Goal: Check status: Check status

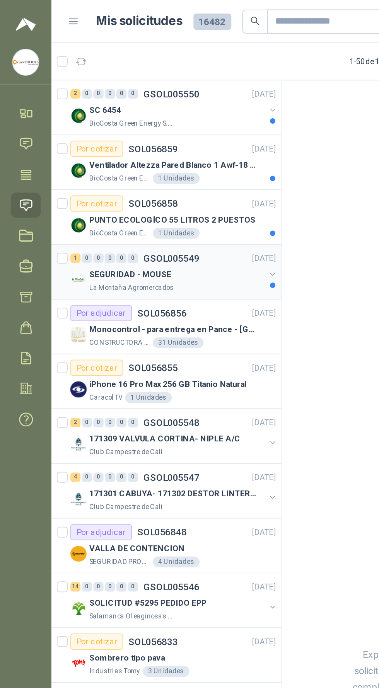
click at [78, 159] on p "SEGURIDAD - MOUSE" at bounding box center [74, 157] width 47 height 7
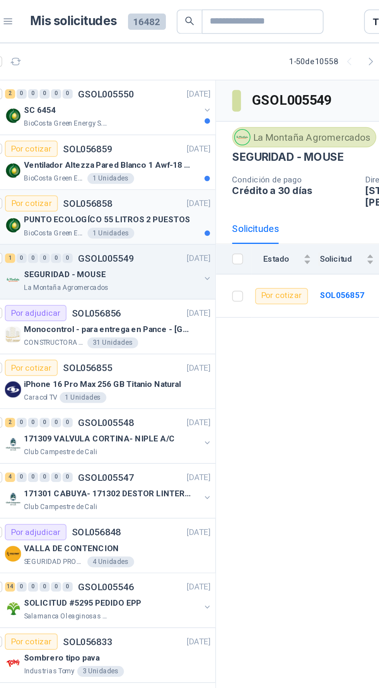
click at [72, 127] on p "PUNTO ECOLOGÍCO 55 LITROS 2 PUESTOS" at bounding box center [98, 125] width 95 height 7
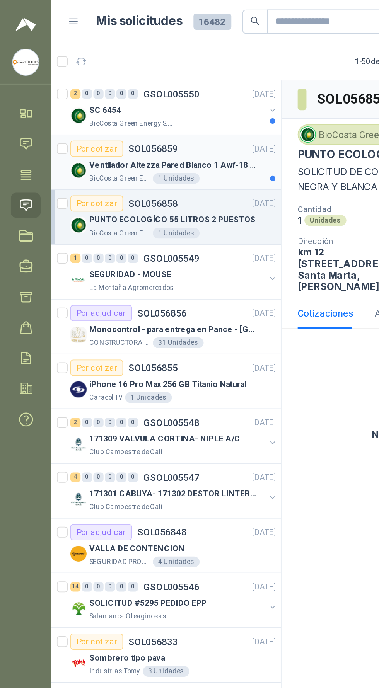
click at [69, 90] on div "Ventilador Altezza Pared Blanco 1 Awf-18 Pro Balinera" at bounding box center [104, 94] width 106 height 9
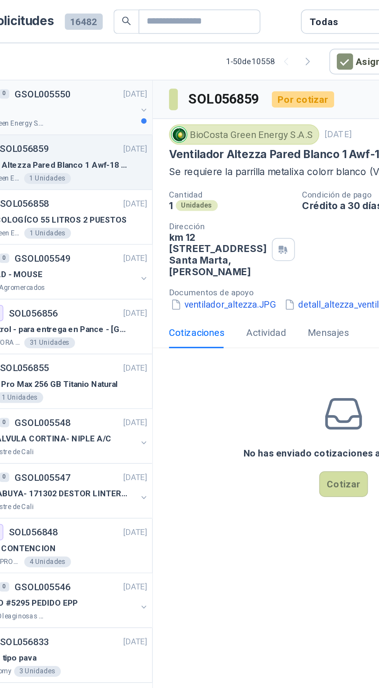
click at [105, 63] on div "SC 6454" at bounding box center [101, 62] width 100 height 9
